Goal: Browse casually

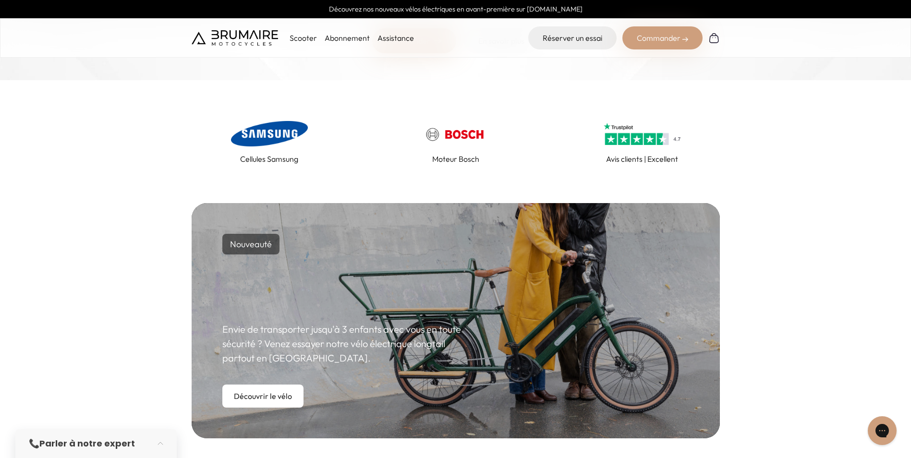
scroll to position [384, 0]
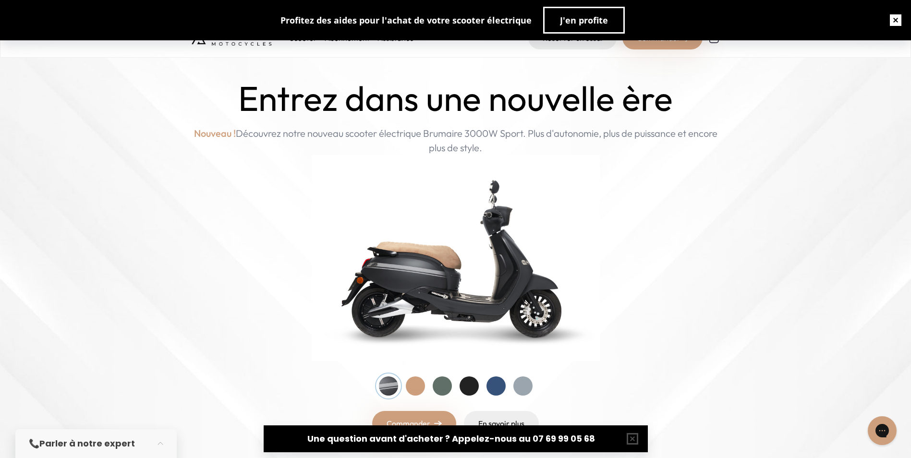
click at [890, 16] on button "button" at bounding box center [895, 20] width 31 height 31
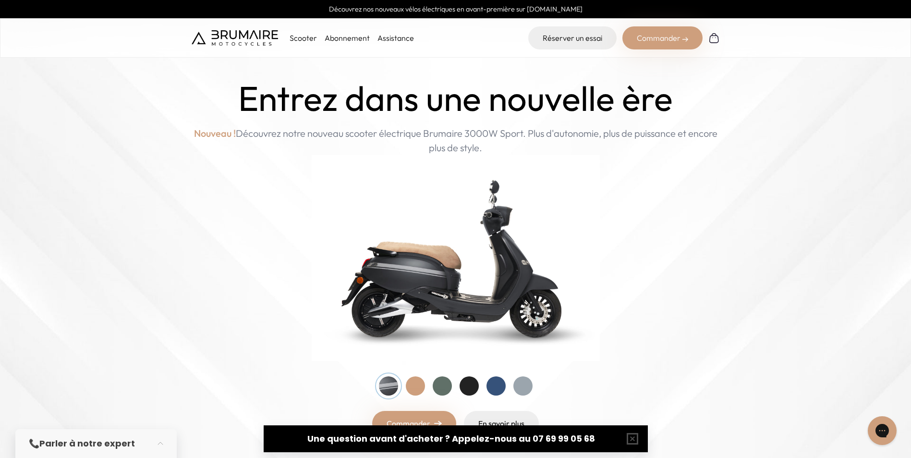
click at [243, 32] on img at bounding box center [235, 37] width 86 height 15
